Goal: Information Seeking & Learning: Learn about a topic

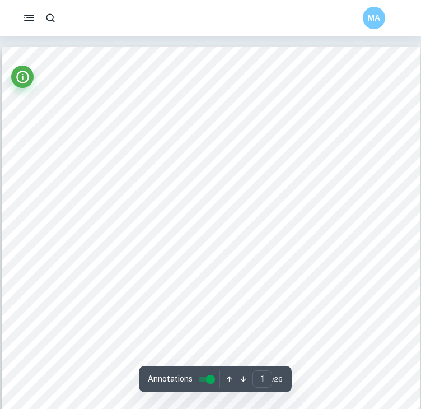
scroll to position [36, 0]
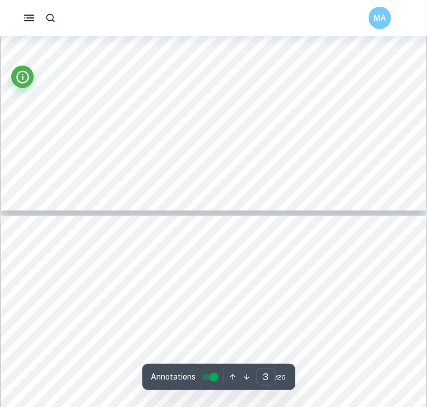
scroll to position [1632, 0]
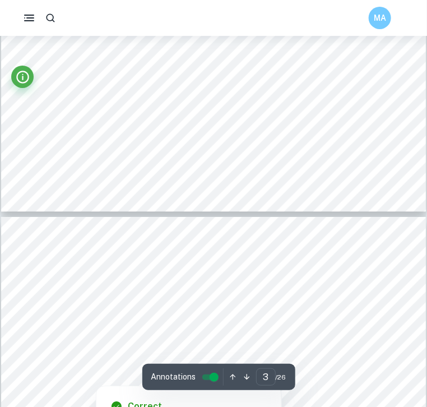
type input "4"
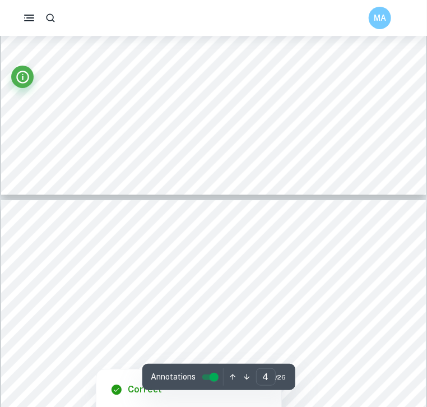
scroll to position [1649, 0]
